Goal: Transaction & Acquisition: Purchase product/service

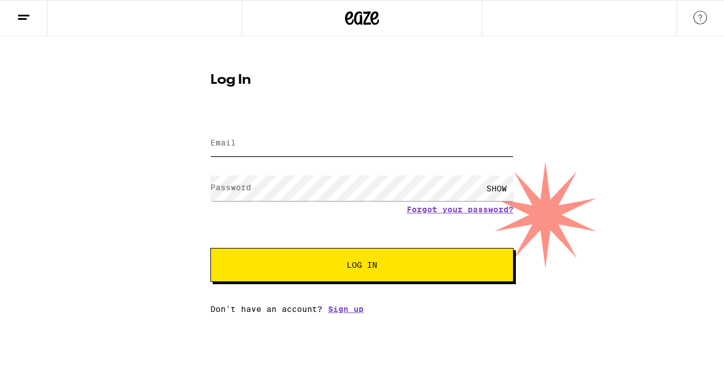
type input "[EMAIL_ADDRESS][DOMAIN_NAME]"
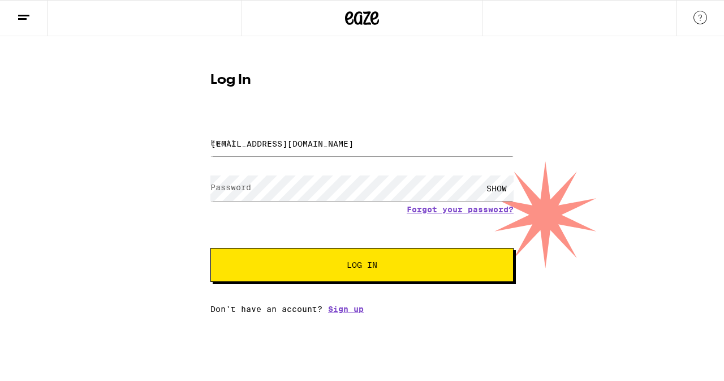
click at [353, 263] on span "Log In" at bounding box center [362, 265] width 31 height 8
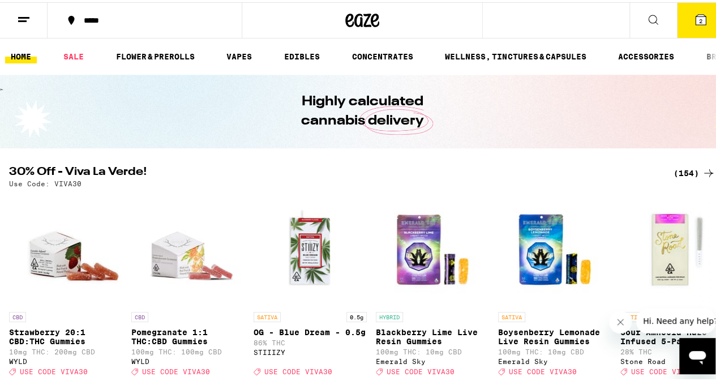
click at [699, 13] on button "2" at bounding box center [701, 18] width 48 height 35
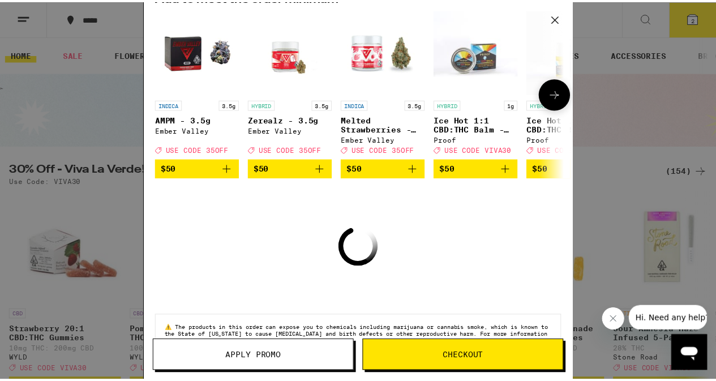
scroll to position [91, 0]
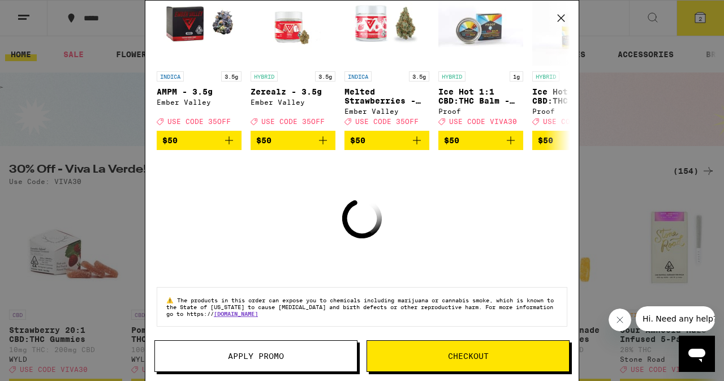
click at [562, 15] on icon at bounding box center [561, 18] width 17 height 17
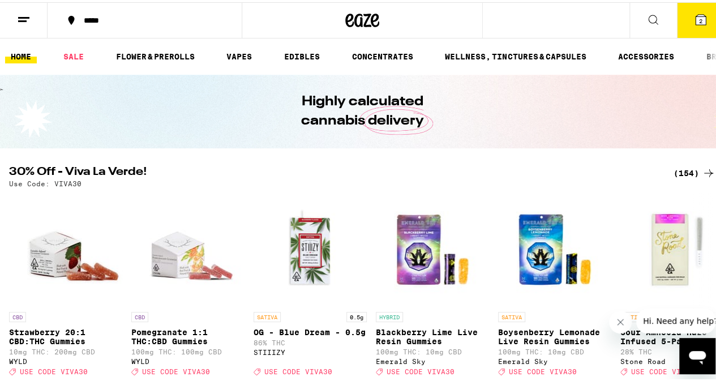
click at [656, 17] on button at bounding box center [653, 19] width 48 height 36
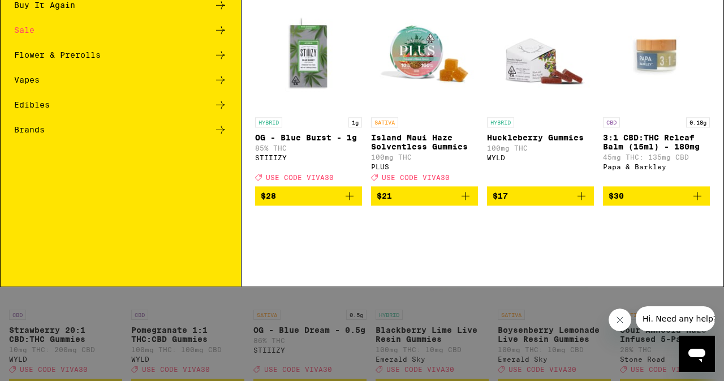
click at [74, 78] on div "Buy It Again" at bounding box center [44, 80] width 61 height 8
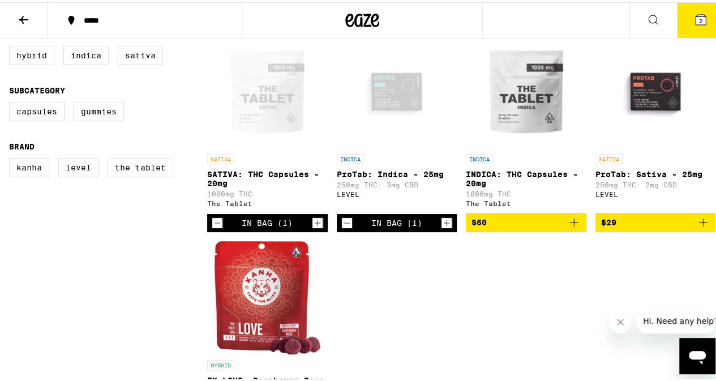
scroll to position [113, 0]
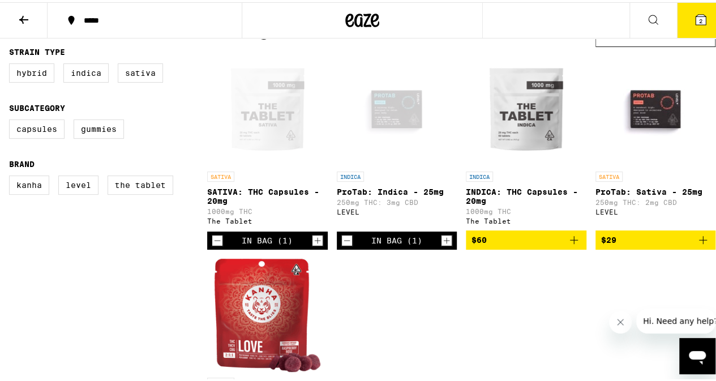
click at [345, 238] on icon "Decrement" at bounding box center [346, 238] width 6 height 0
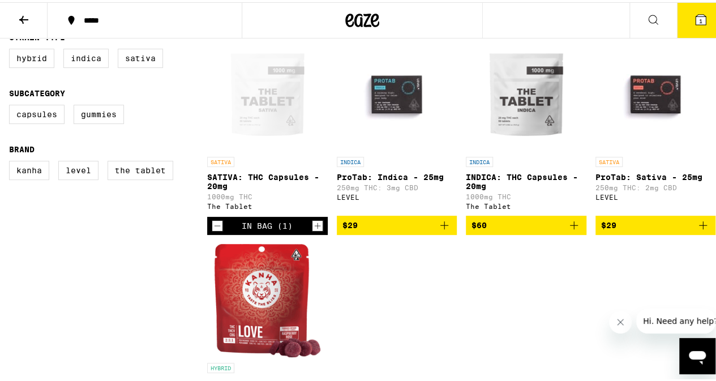
scroll to position [0, 0]
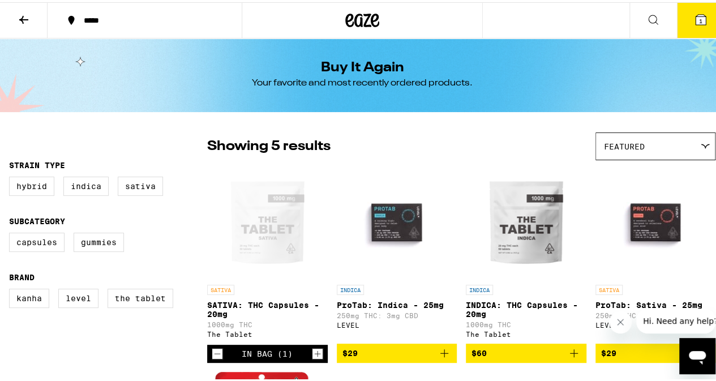
click at [658, 142] on div "Featured" at bounding box center [655, 144] width 119 height 27
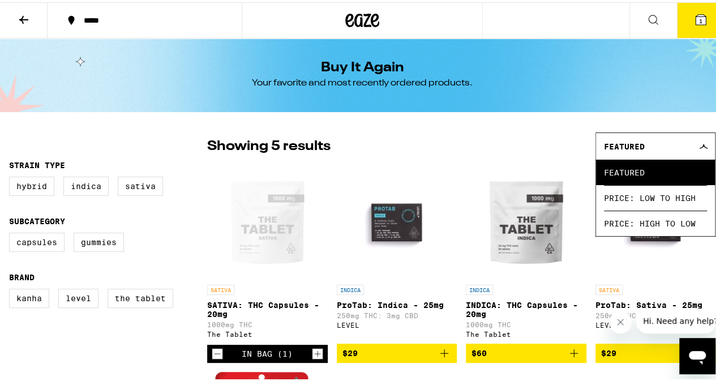
click at [23, 12] on icon at bounding box center [24, 18] width 14 height 14
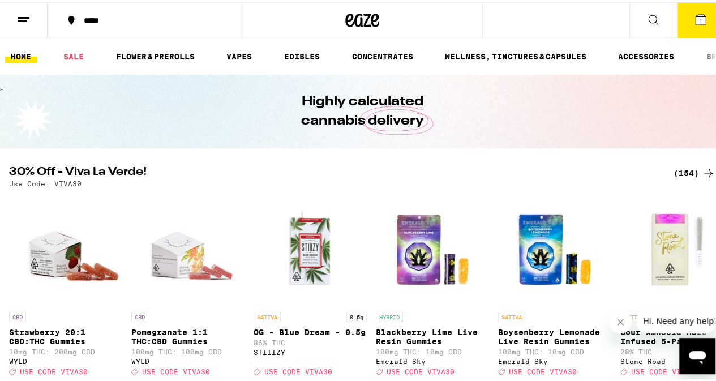
click at [695, 27] on button "1" at bounding box center [701, 18] width 48 height 35
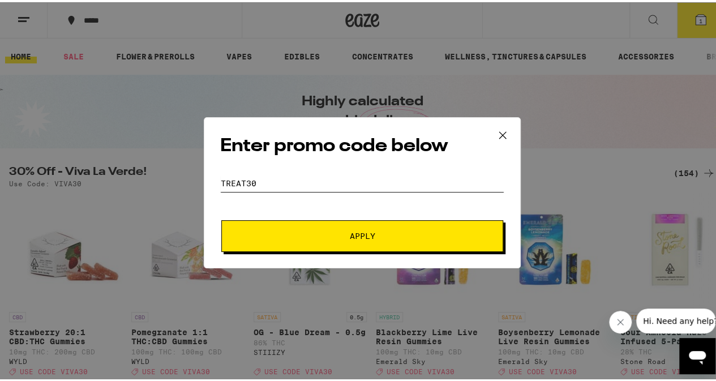
type input "TREAT30"
type input "35OFF"
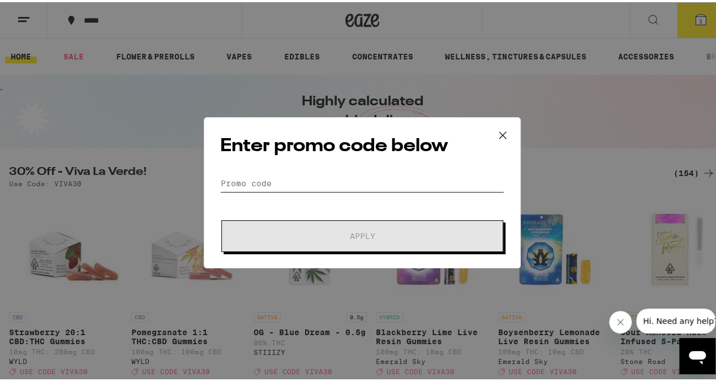
type input "[PERSON_NAME]"
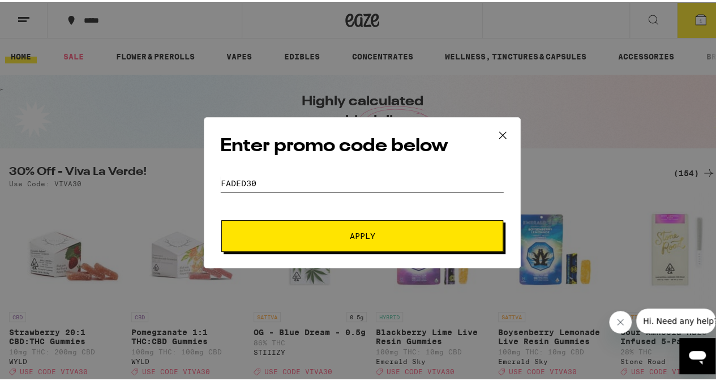
type input "FADED30"
type input "GRASS"
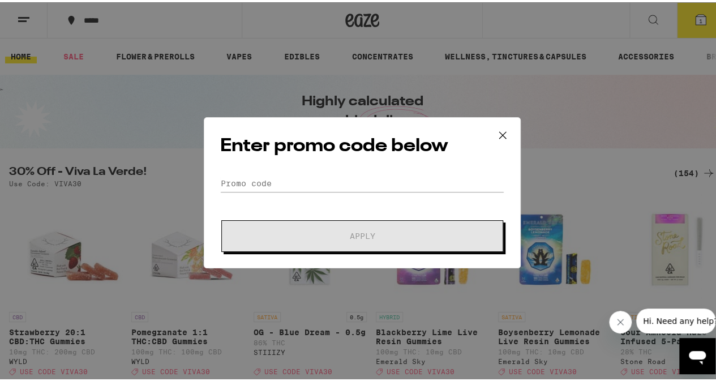
type input "YAY45"
type input "YAY40"
type input "ICECDF"
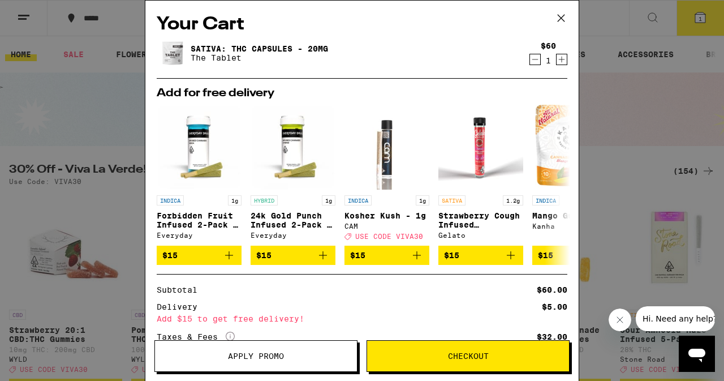
click at [560, 15] on icon at bounding box center [561, 18] width 17 height 17
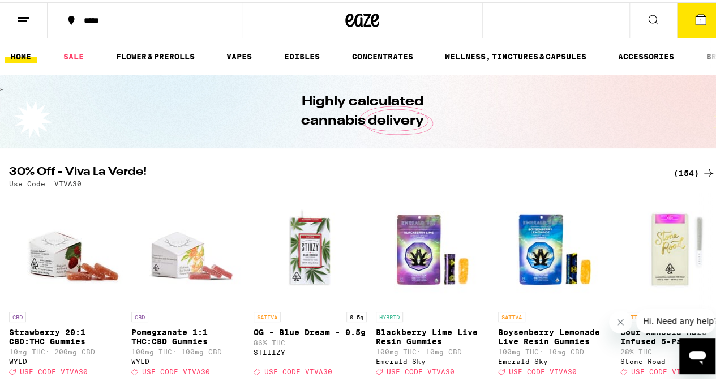
click at [21, 53] on link "HOME" at bounding box center [21, 55] width 32 height 14
click at [695, 21] on icon at bounding box center [700, 17] width 10 height 10
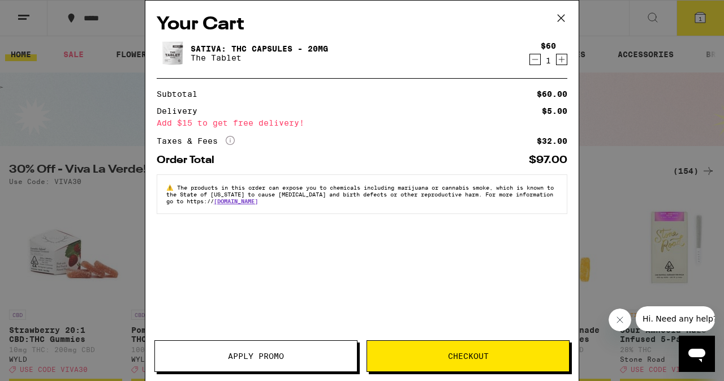
click at [565, 15] on icon at bounding box center [561, 18] width 17 height 17
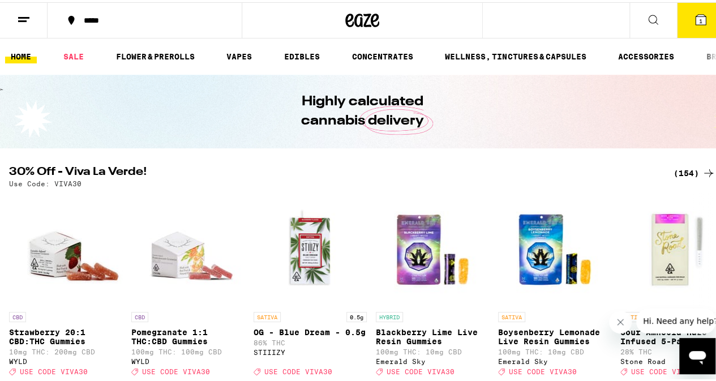
click at [33, 18] on button at bounding box center [24, 19] width 48 height 36
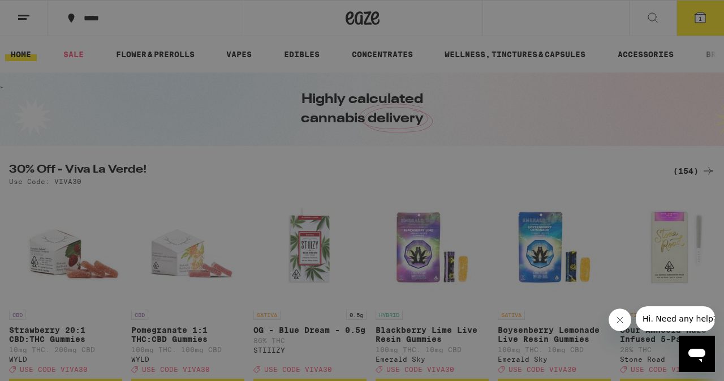
click at [154, 74] on div "Buy It Again" at bounding box center [157, 75] width 199 height 14
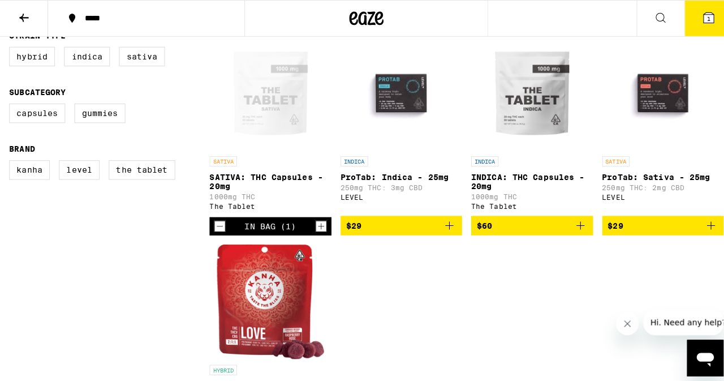
scroll to position [113, 0]
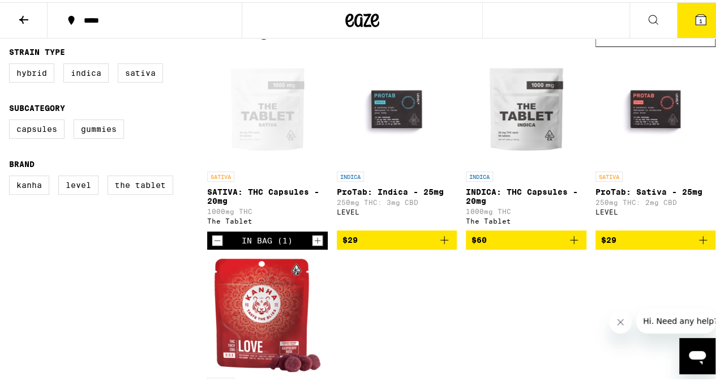
click at [530, 244] on span "$60" at bounding box center [525, 238] width 109 height 14
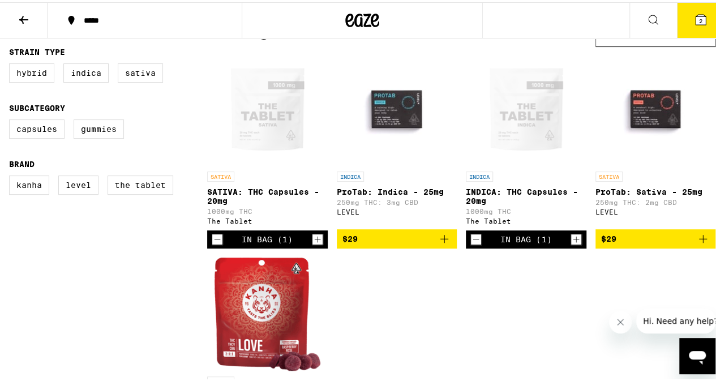
click at [694, 16] on icon at bounding box center [701, 18] width 14 height 14
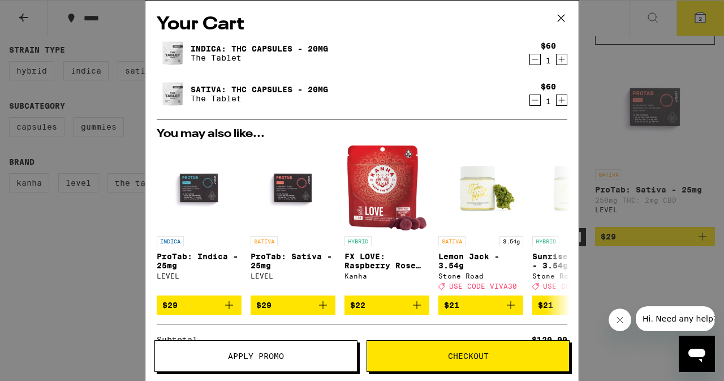
click at [530, 99] on icon "Decrement" at bounding box center [535, 100] width 10 height 14
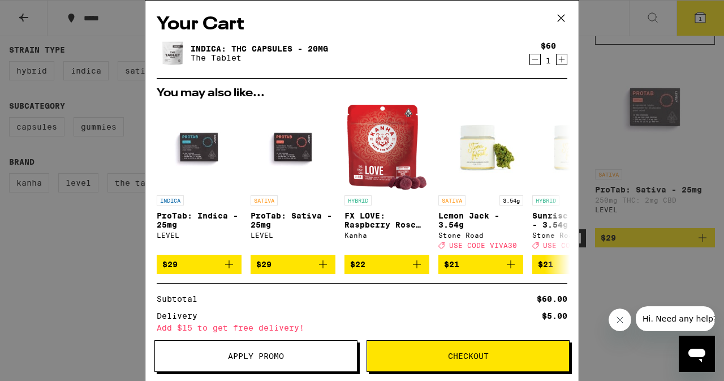
click at [494, 357] on span "Checkout" at bounding box center [468, 356] width 202 height 8
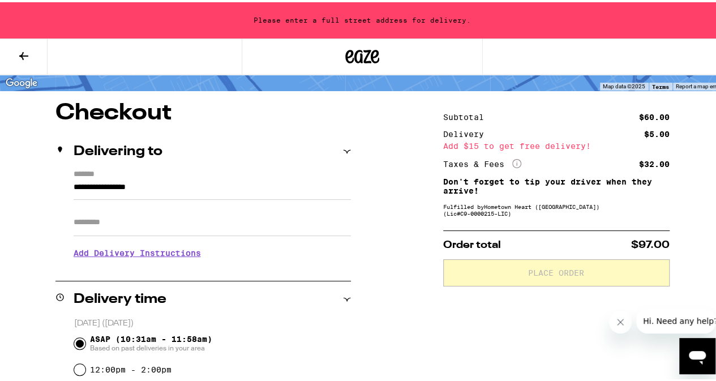
scroll to position [57, 0]
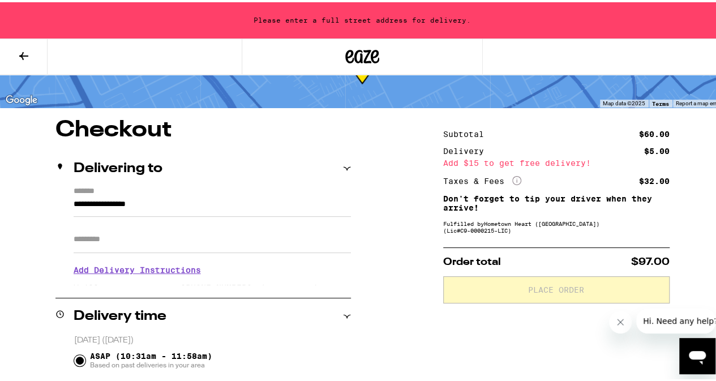
click at [333, 205] on input "**********" at bounding box center [212, 204] width 277 height 19
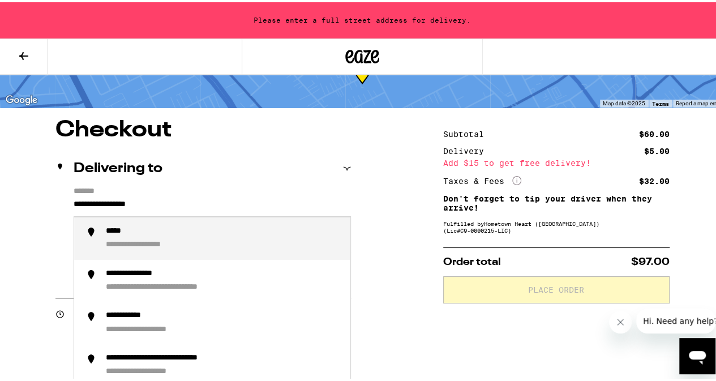
click at [126, 230] on div "*****" at bounding box center [118, 229] width 25 height 11
type input "**********"
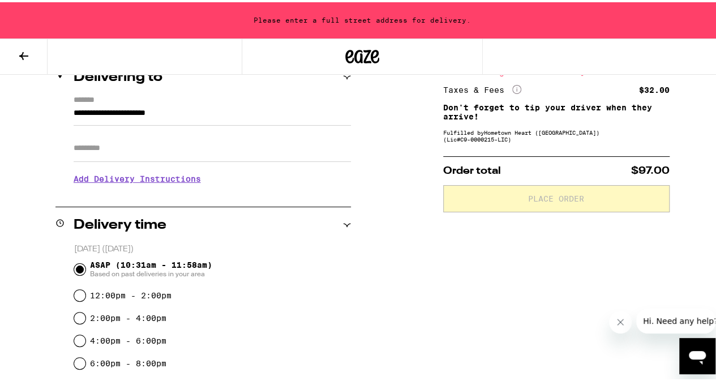
scroll to position [35, 0]
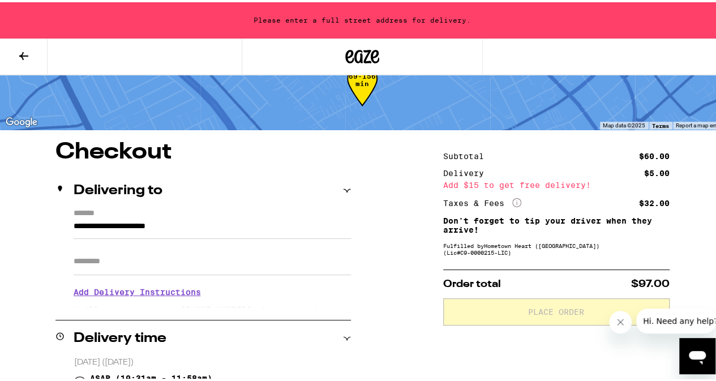
click at [179, 292] on h3 "Add Delivery Instructions" at bounding box center [212, 290] width 277 height 26
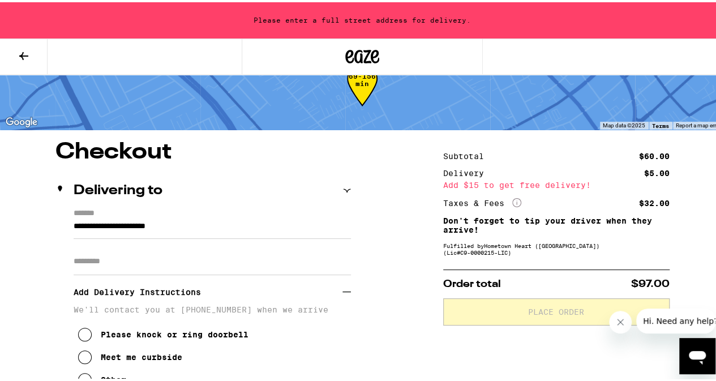
click at [167, 255] on input "Apt/Suite" at bounding box center [212, 259] width 277 height 27
type input "*"
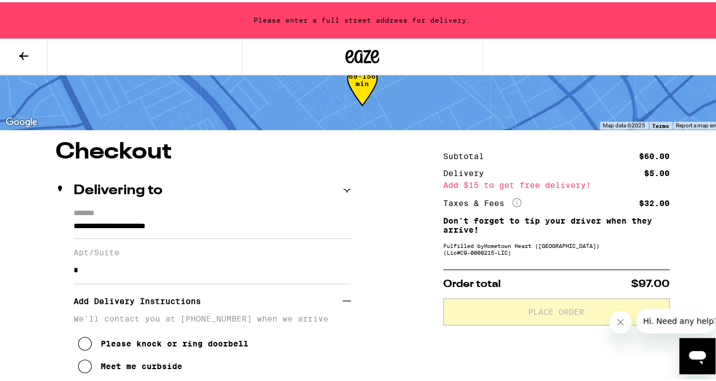
click at [81, 218] on input "**********" at bounding box center [212, 226] width 277 height 19
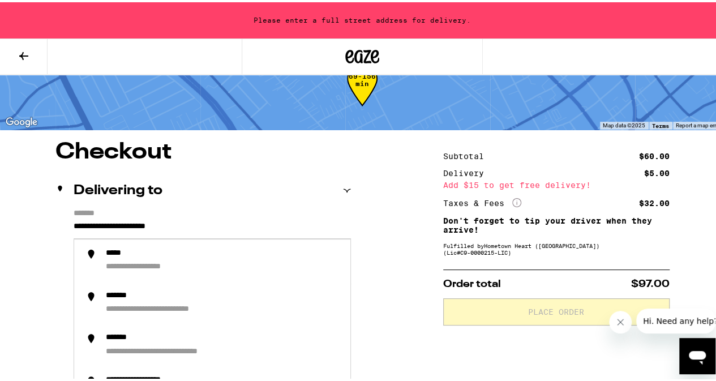
click at [217, 223] on input "**********" at bounding box center [212, 226] width 277 height 19
drag, startPoint x: 217, startPoint y: 223, endPoint x: 42, endPoint y: 205, distance: 175.8
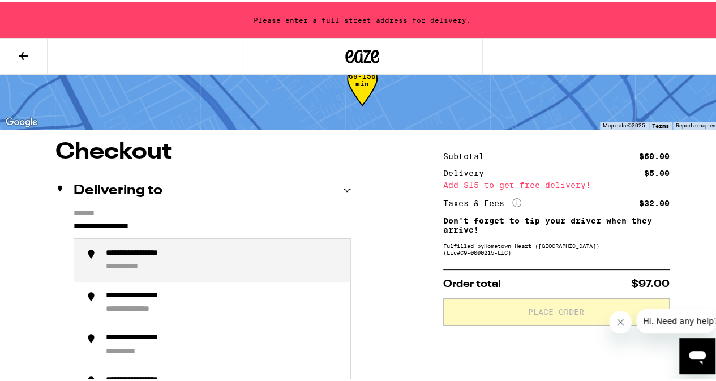
click at [163, 255] on div "**********" at bounding box center [152, 251] width 92 height 11
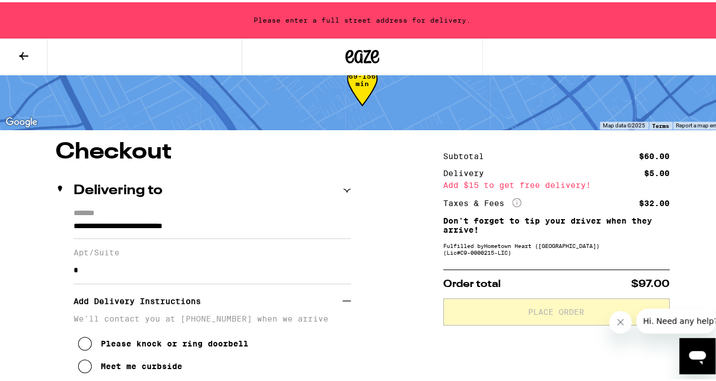
type input "**********"
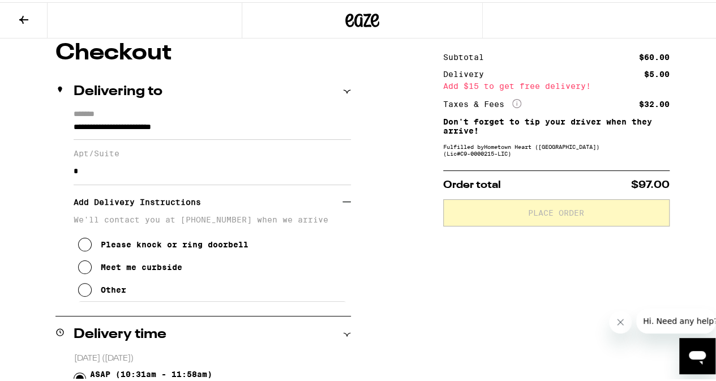
scroll to position [113, 0]
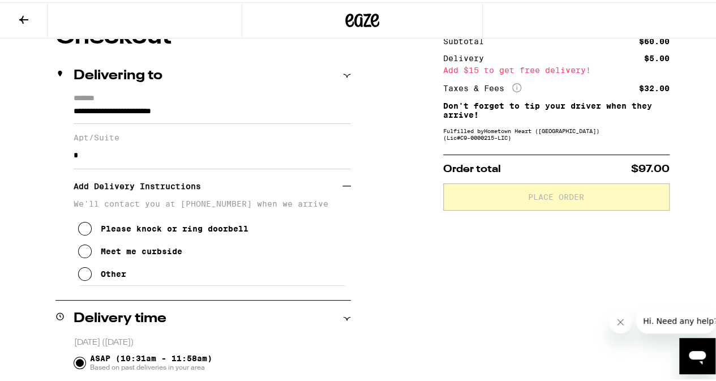
click at [82, 278] on icon at bounding box center [85, 272] width 14 height 14
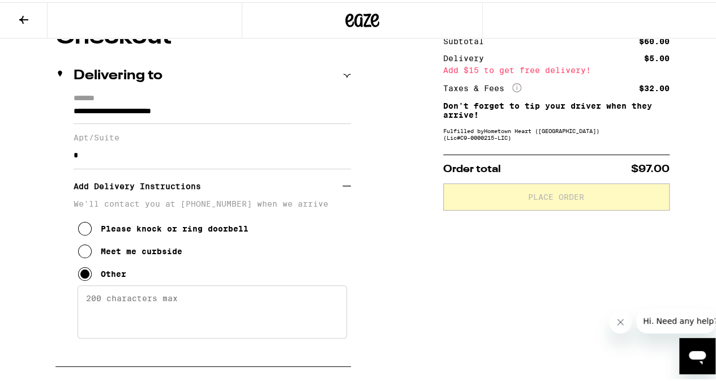
click at [124, 311] on textarea "Enter any other delivery instructions you want driver to know" at bounding box center [212, 309] width 269 height 53
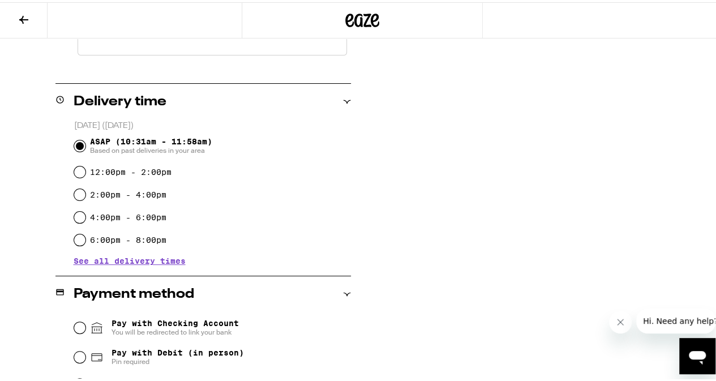
scroll to position [499, 0]
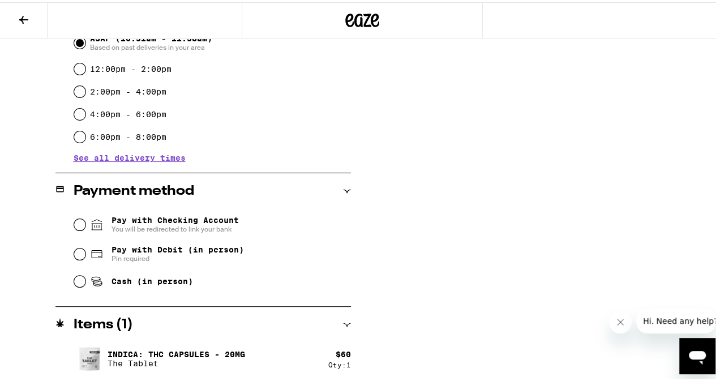
type textarea "first right up the hill , park in any visitor parking lot and give me a call I …"
click at [78, 254] on input "Pay with Debit (in person) Pin required" at bounding box center [79, 251] width 11 height 11
radio input "true"
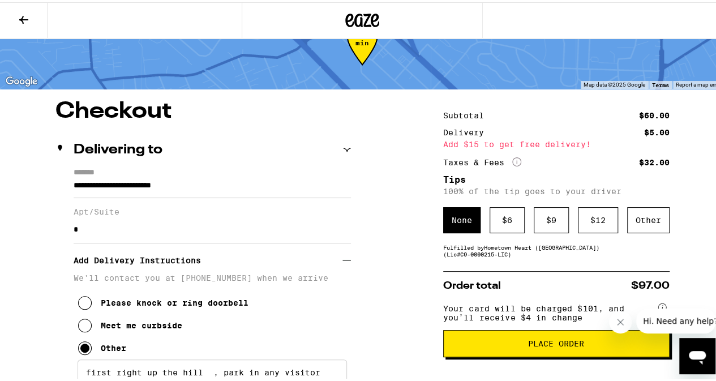
scroll to position [0, 0]
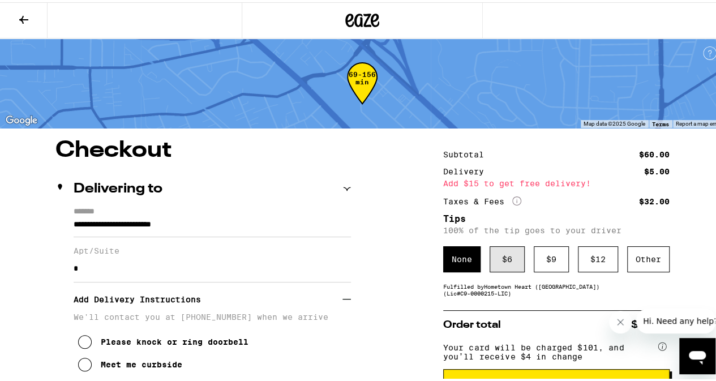
click at [489, 264] on div "$ 6" at bounding box center [506, 257] width 35 height 26
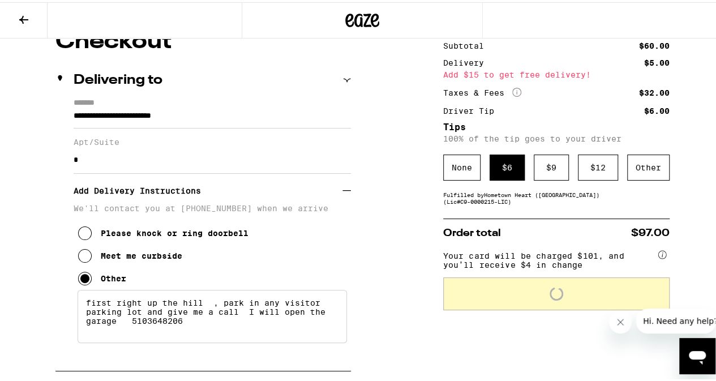
scroll to position [113, 0]
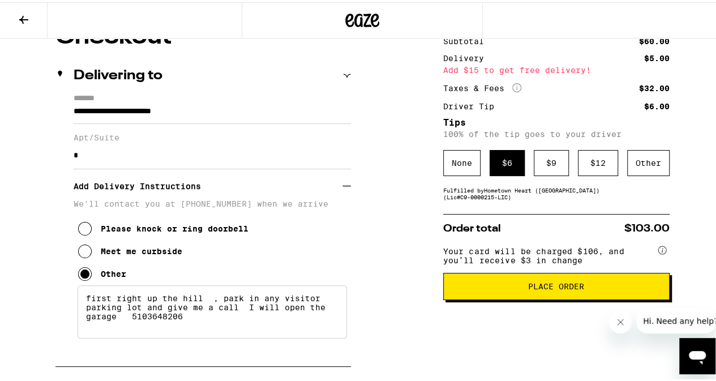
click at [556, 288] on span "Place Order" at bounding box center [556, 284] width 56 height 8
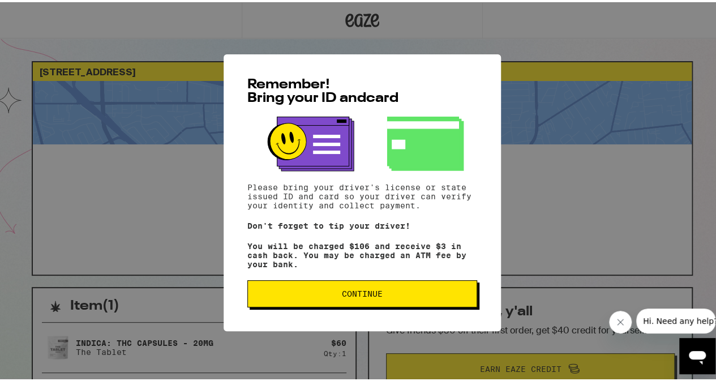
click at [363, 295] on span "Continue" at bounding box center [362, 291] width 41 height 8
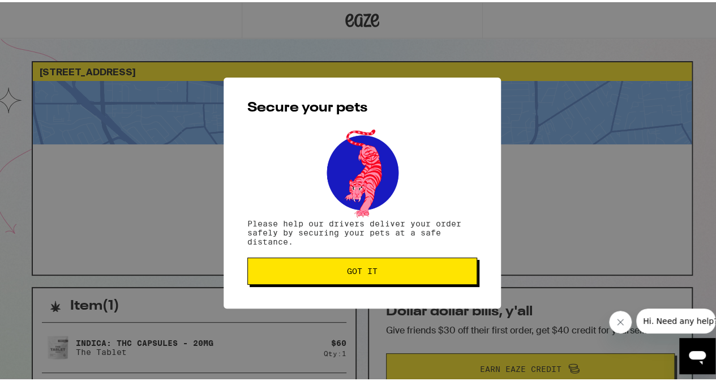
click at [368, 273] on span "Got it" at bounding box center [362, 269] width 31 height 8
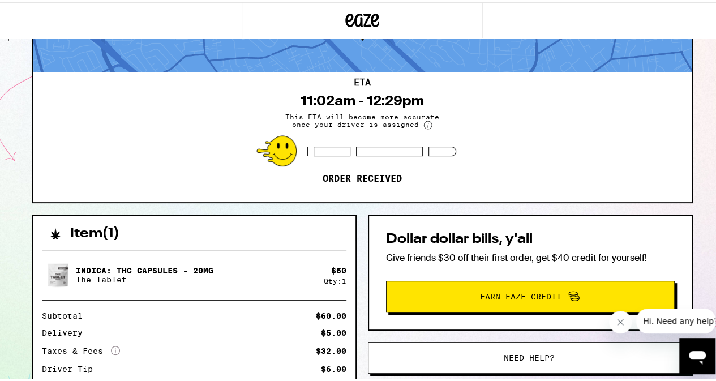
scroll to position [57, 0]
